Goal: Find specific page/section: Find specific page/section

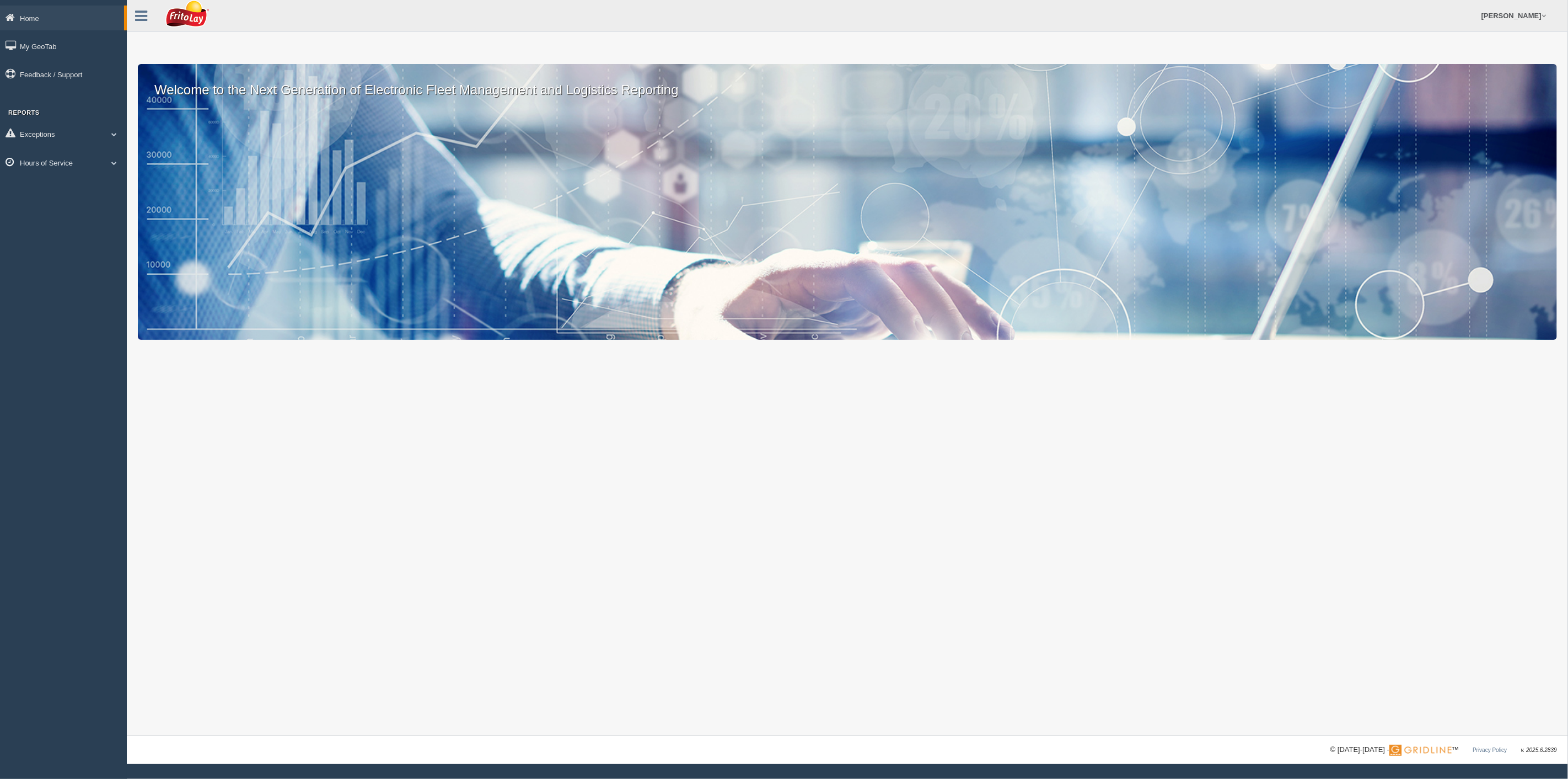
click at [48, 161] on link "Hours of Service" at bounding box center [63, 162] width 127 height 25
drag, startPoint x: 75, startPoint y: 190, endPoint x: 80, endPoint y: 191, distance: 5.1
click at [76, 190] on link "HOS Explanation Reports" at bounding box center [72, 188] width 104 height 20
